Goal: Task Accomplishment & Management: Use online tool/utility

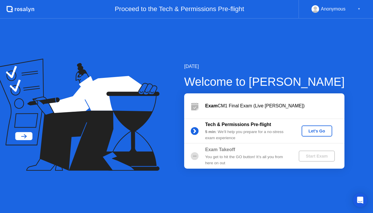
click at [321, 132] on div "Let's Go" at bounding box center [317, 131] width 26 height 5
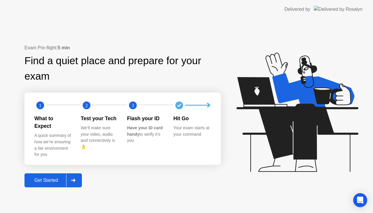
click at [48, 178] on div "Get Started" at bounding box center [46, 179] width 40 height 5
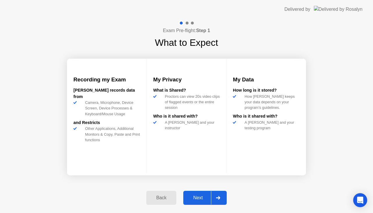
click at [198, 199] on div "Next" at bounding box center [198, 197] width 26 height 5
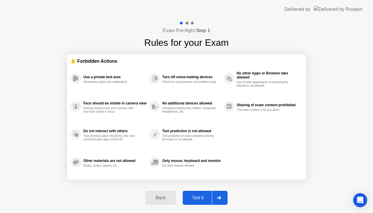
click at [206, 196] on div "Got it" at bounding box center [197, 197] width 27 height 5
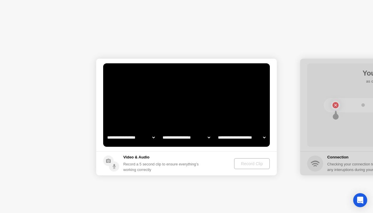
select select "**********"
select select "*******"
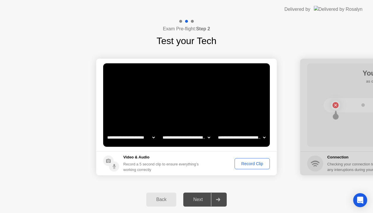
click at [237, 167] on button "Record Clip" at bounding box center [252, 163] width 35 height 11
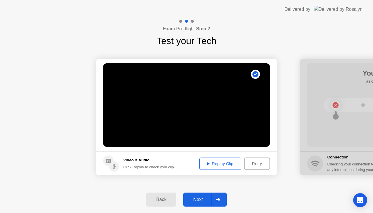
click at [219, 161] on div "Replay Clip" at bounding box center [220, 163] width 38 height 5
click at [200, 194] on button "Next" at bounding box center [204, 199] width 43 height 14
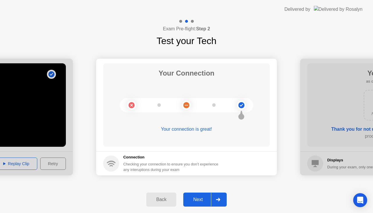
click at [199, 198] on div "Next" at bounding box center [198, 199] width 26 height 5
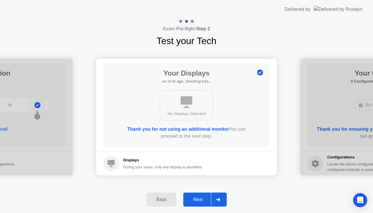
click at [203, 199] on div "Next" at bounding box center [198, 199] width 26 height 5
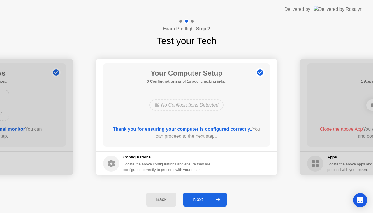
click at [200, 202] on div "Next" at bounding box center [198, 199] width 26 height 5
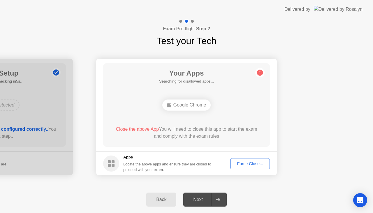
click at [254, 167] on button "Force Close..." at bounding box center [250, 163] width 40 height 11
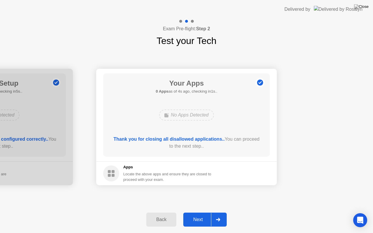
click at [205, 212] on div "Next" at bounding box center [198, 219] width 26 height 5
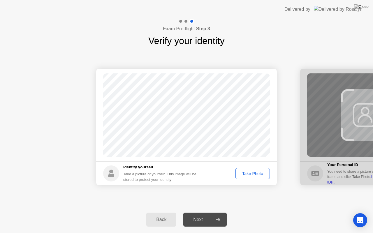
click at [256, 172] on div "Take Photo" at bounding box center [253, 173] width 30 height 5
click at [205, 212] on div "Next" at bounding box center [198, 219] width 26 height 5
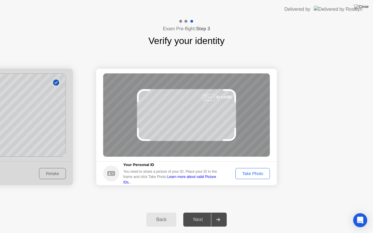
click at [253, 176] on div "Take Photo" at bounding box center [253, 173] width 30 height 5
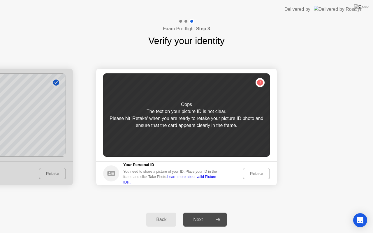
click at [215, 114] on div "The text on your picture ID is not clear." at bounding box center [187, 111] width 80 height 7
click at [245, 172] on button "Retake" at bounding box center [256, 173] width 27 height 11
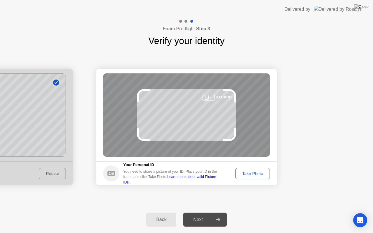
click at [249, 172] on div "Take Photo" at bounding box center [253, 173] width 30 height 5
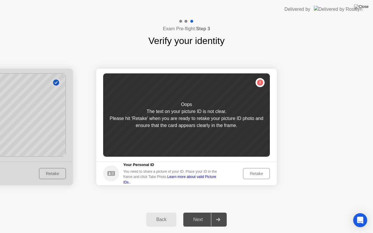
click at [261, 173] on div "Retake" at bounding box center [256, 173] width 23 height 5
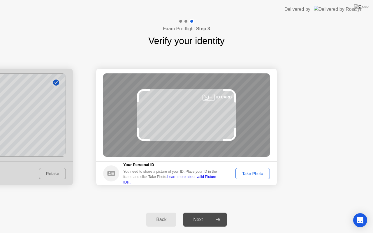
click at [257, 171] on div "Take Photo" at bounding box center [253, 173] width 30 height 5
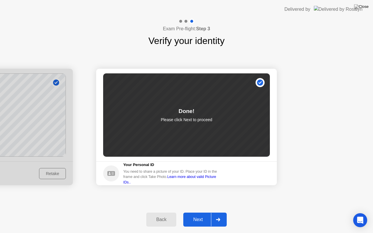
click at [204, 212] on div "Next" at bounding box center [198, 219] width 26 height 5
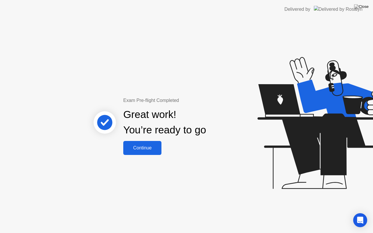
click at [144, 146] on div "Continue" at bounding box center [142, 147] width 35 height 5
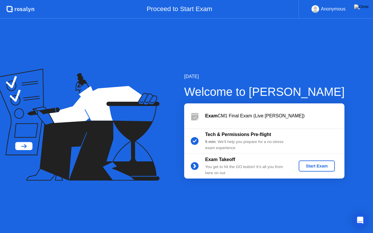
click at [310, 164] on div "Start Exam" at bounding box center [316, 166] width 31 height 5
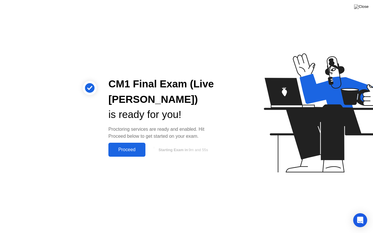
click at [128, 152] on div "Proceed" at bounding box center [127, 149] width 34 height 5
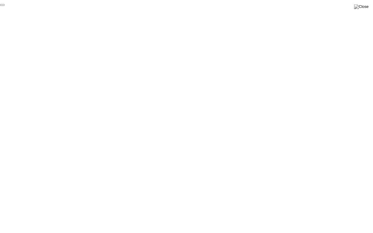
click div "End Proctoring Session"
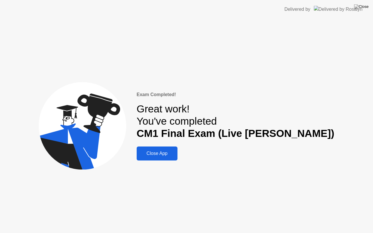
click at [176, 154] on div "Close App" at bounding box center [156, 153] width 37 height 5
